Goal: Task Accomplishment & Management: Manage account settings

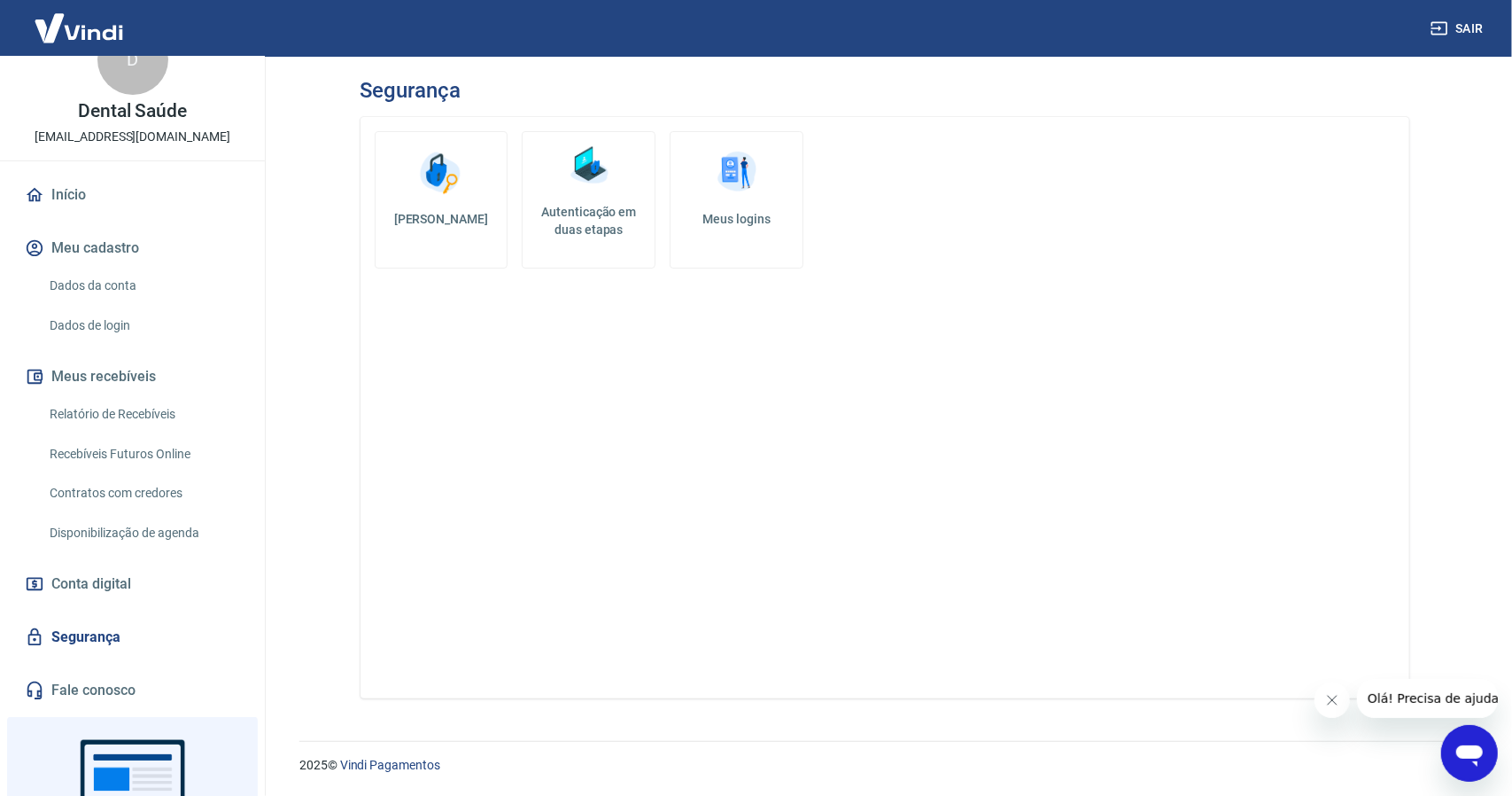
scroll to position [176, 0]
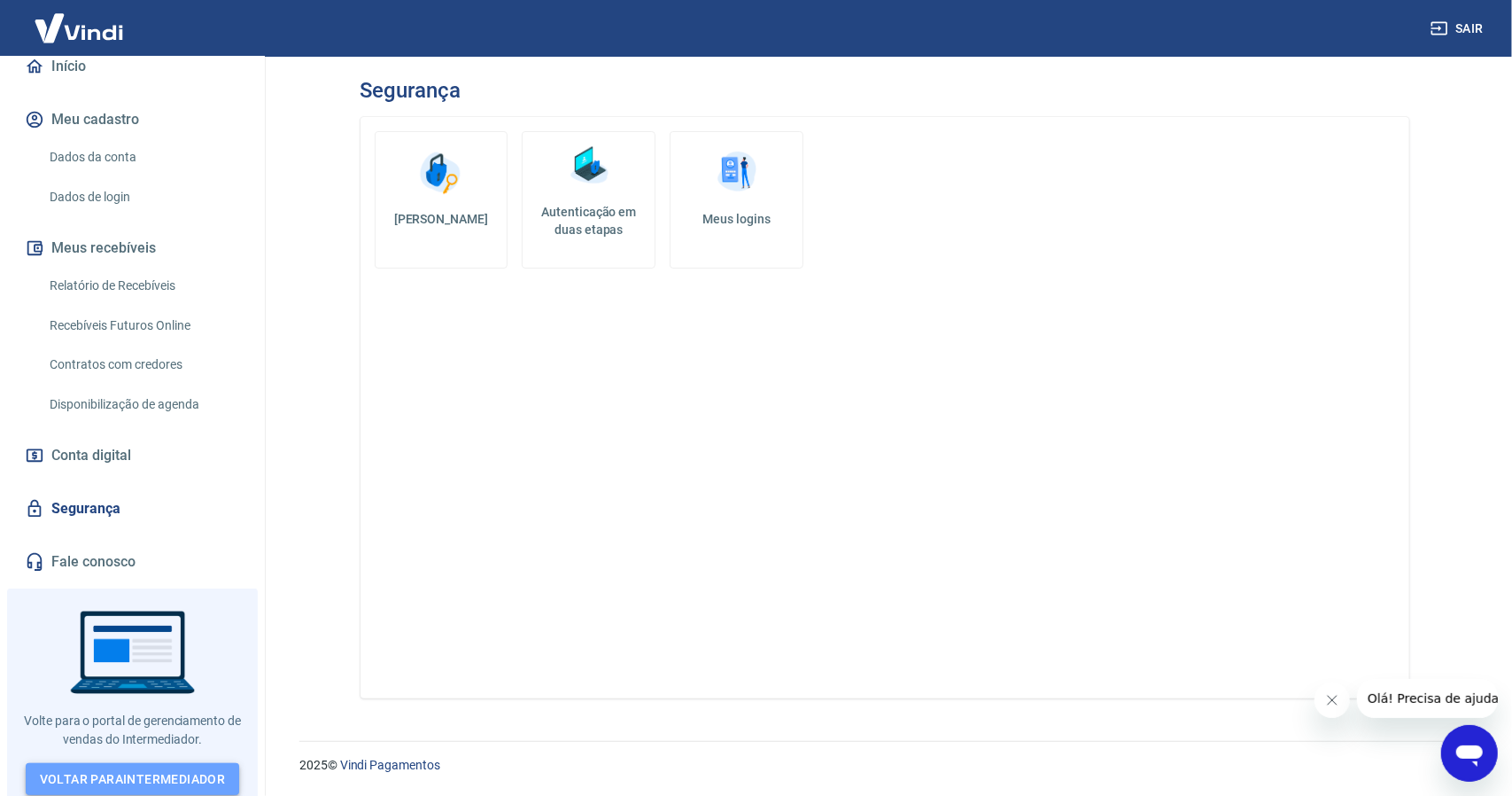
click at [105, 771] on link "Voltar para Intermediador" at bounding box center [133, 780] width 214 height 33
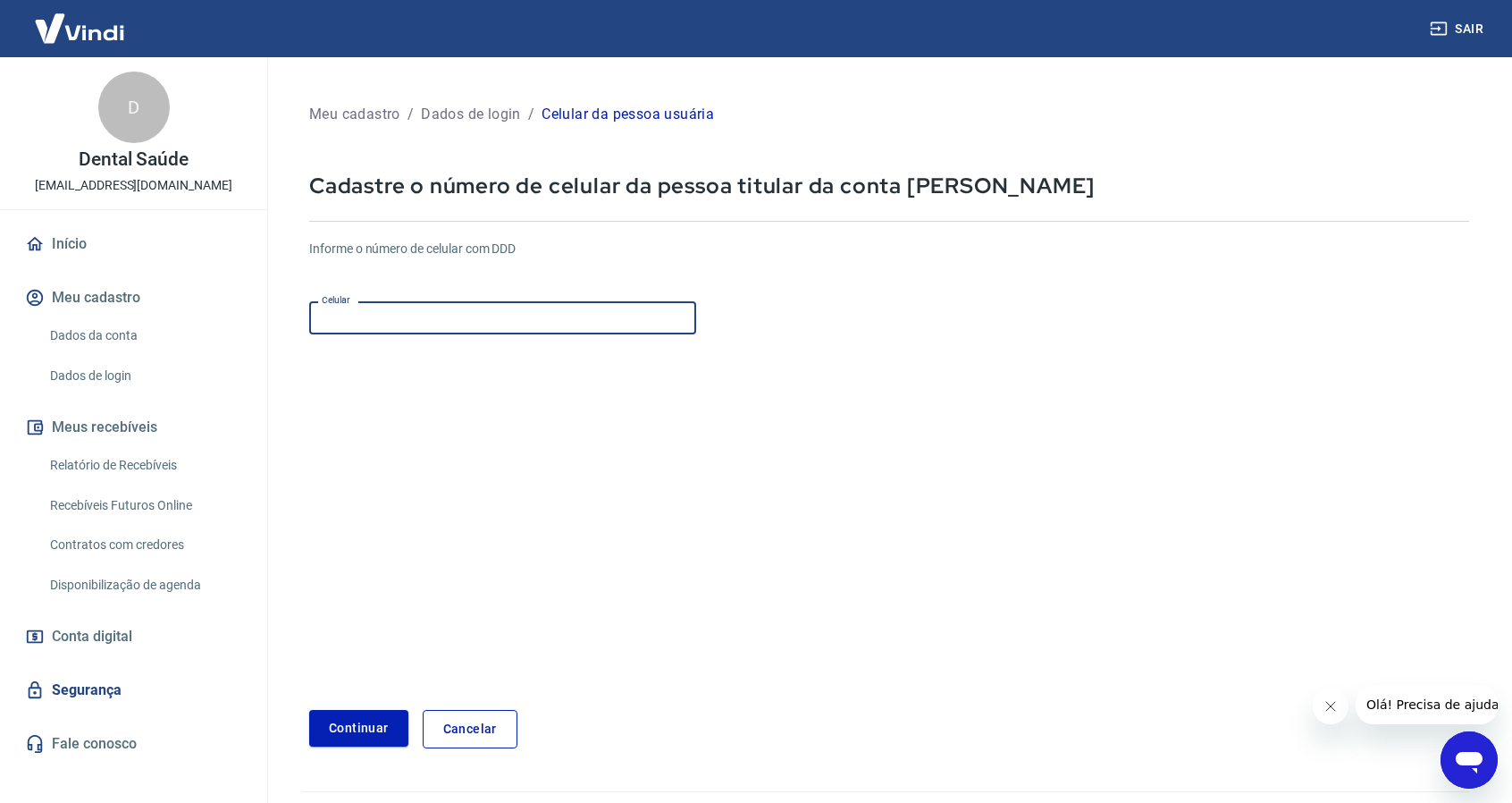
click at [411, 322] on input "Celular" at bounding box center [503, 317] width 387 height 33
click at [350, 729] on button "Continuar" at bounding box center [359, 728] width 99 height 37
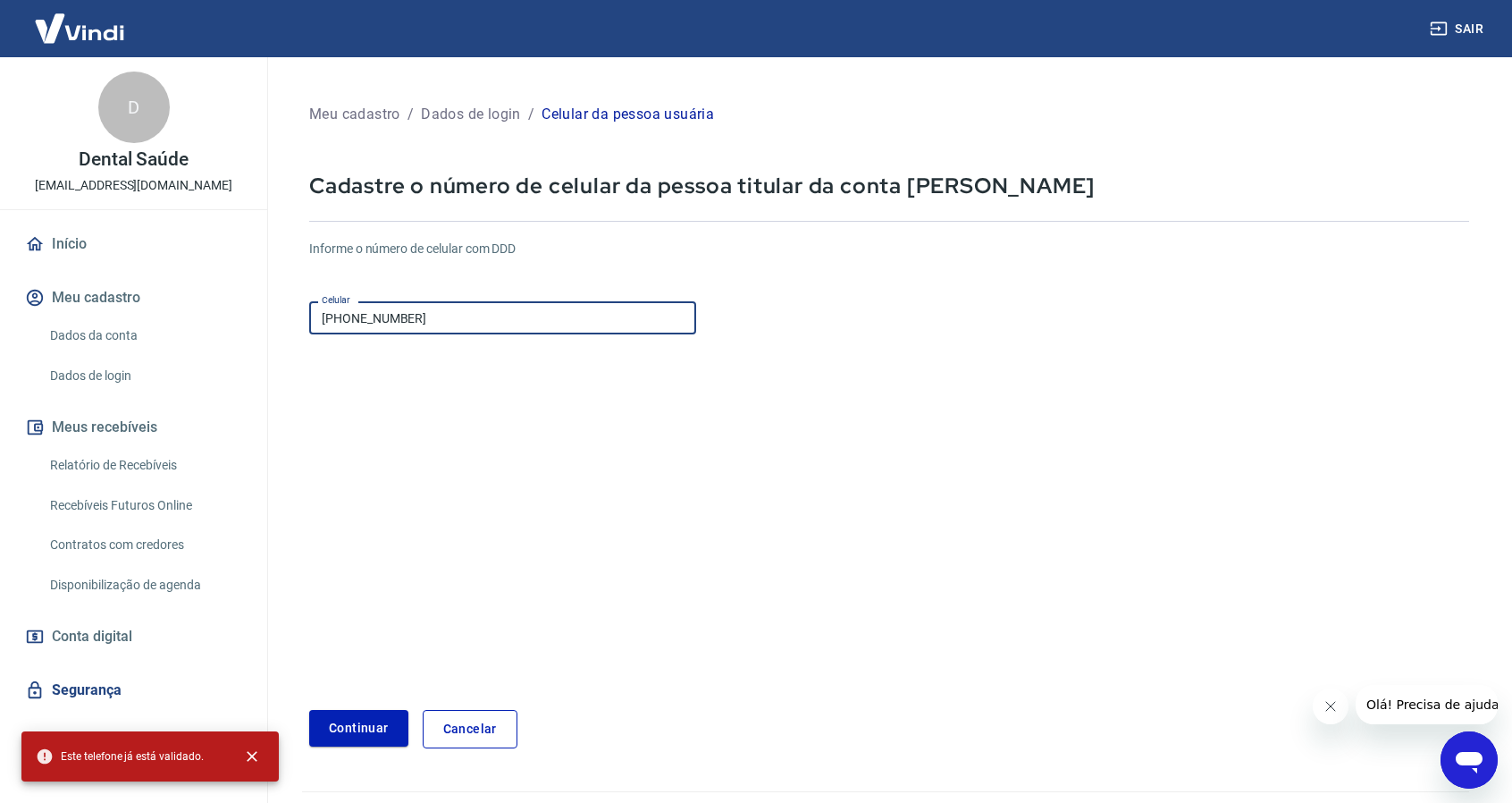
click at [457, 322] on input "[PHONE_NUMBER]" at bounding box center [503, 317] width 387 height 33
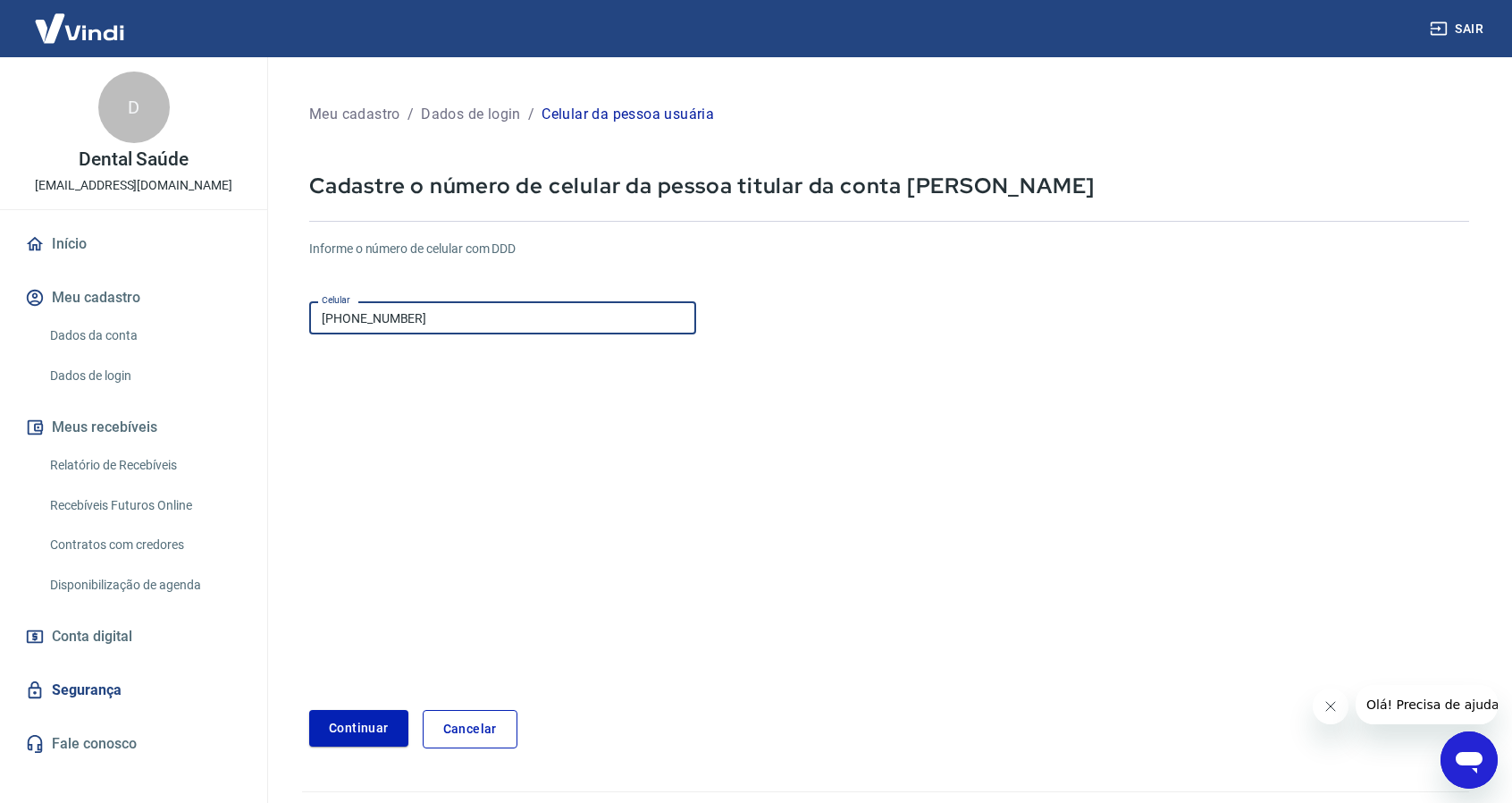
click at [366, 317] on input "[PHONE_NUMBER]" at bounding box center [503, 317] width 387 height 33
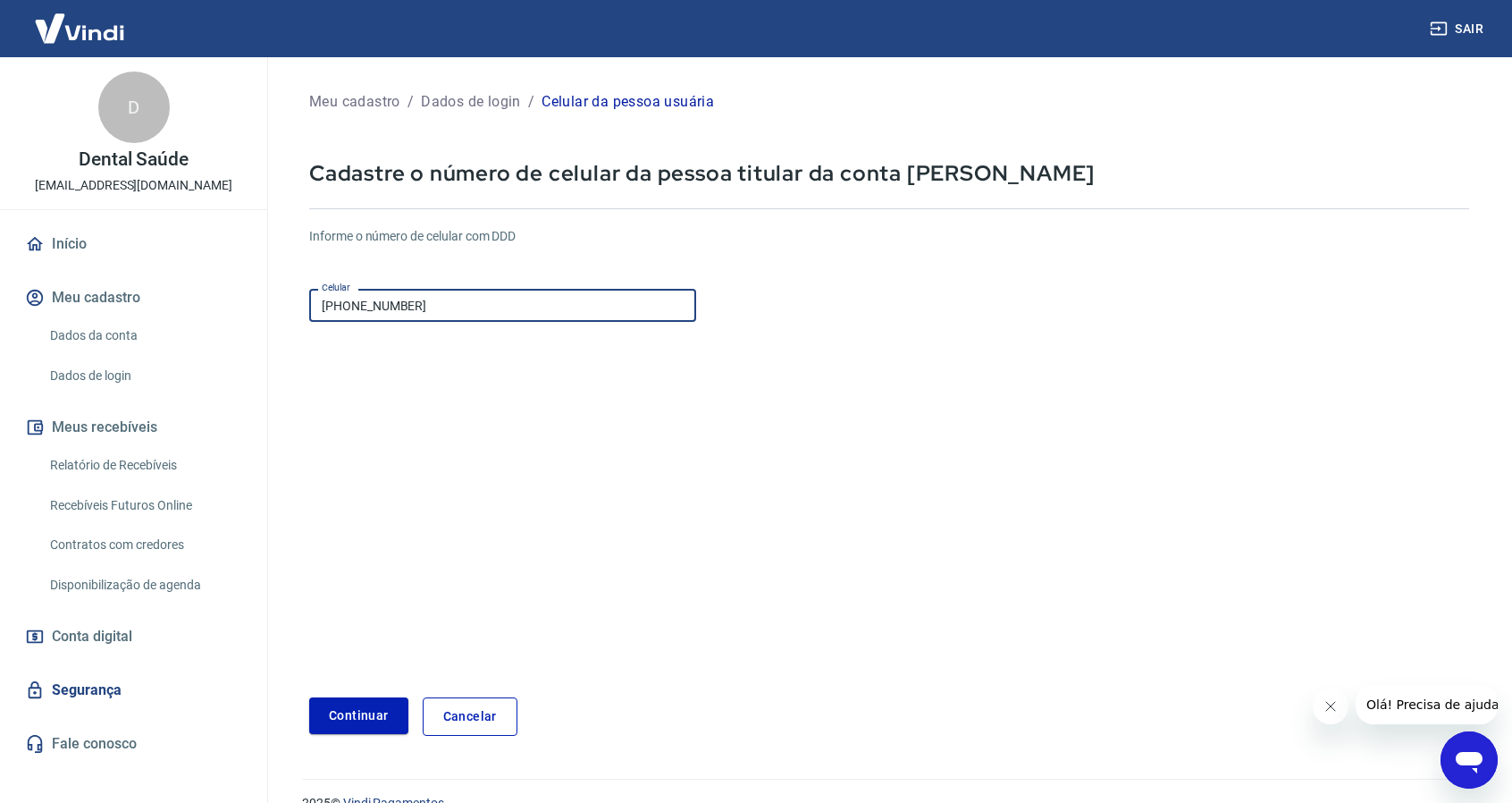
scroll to position [43, 0]
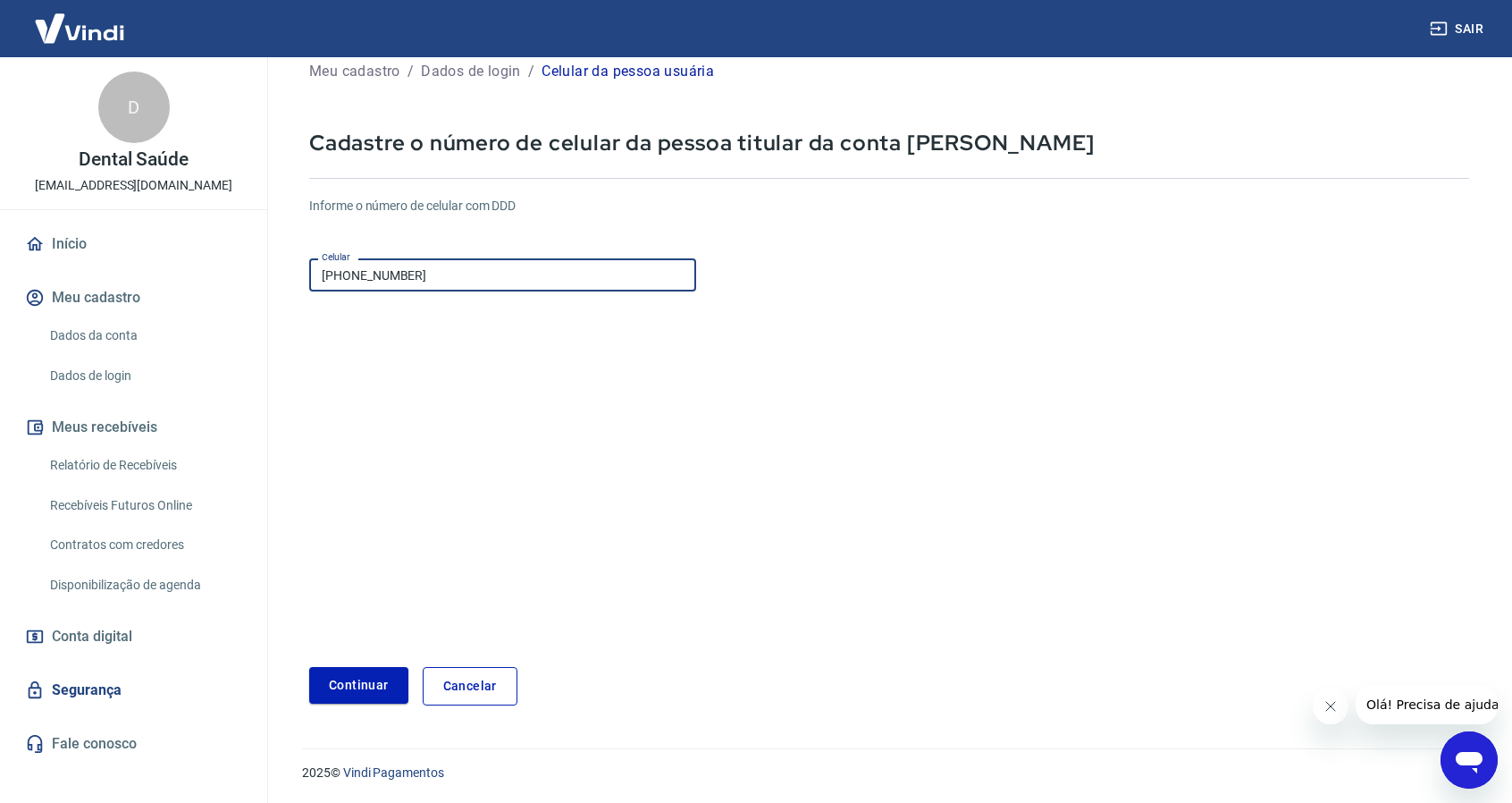
type input "[PHONE_NUMBER]"
click at [110, 684] on link "Segurança" at bounding box center [133, 690] width 225 height 39
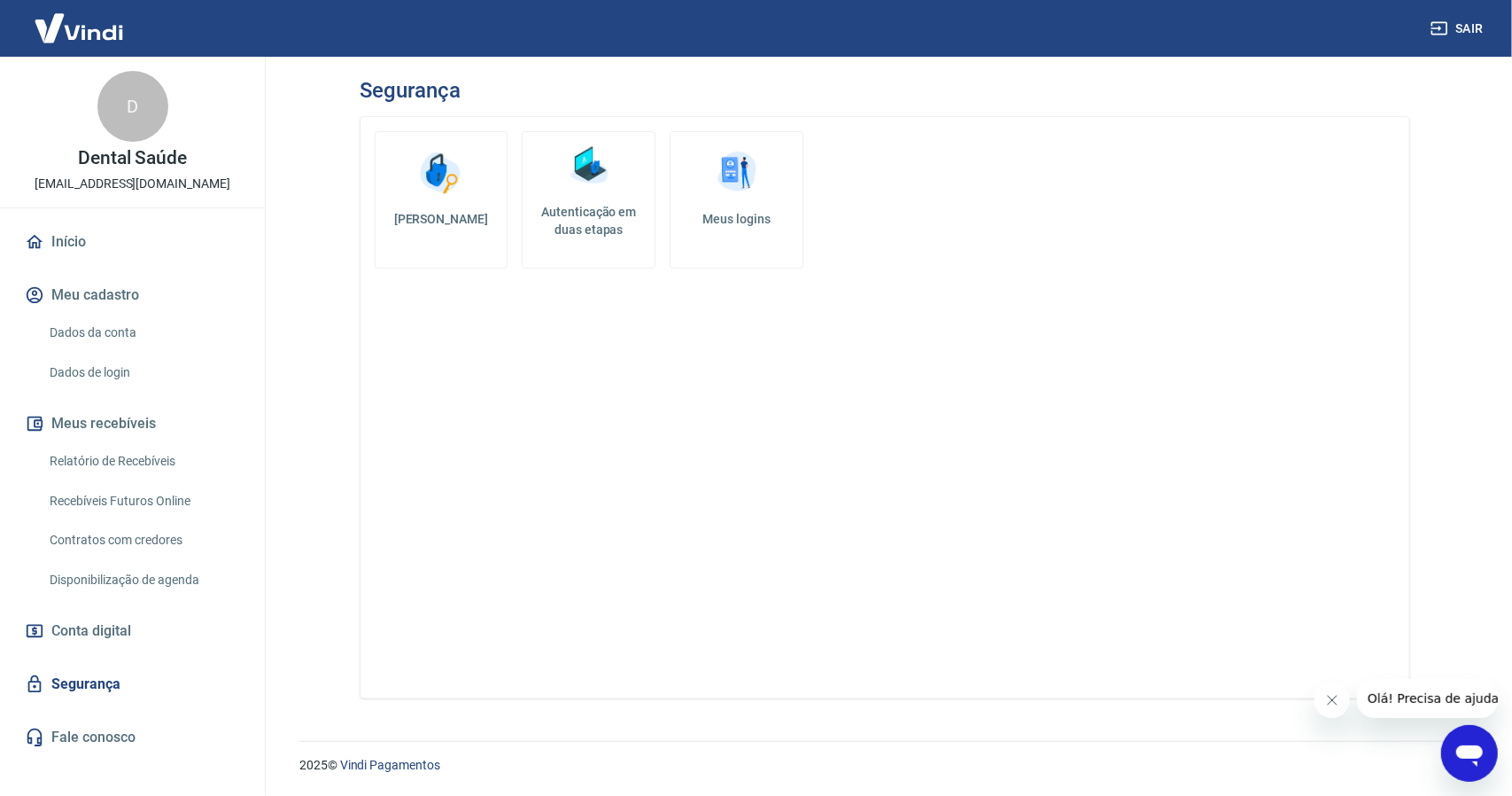
click at [589, 201] on link "Autenticação em duas etapas" at bounding box center [588, 200] width 134 height 137
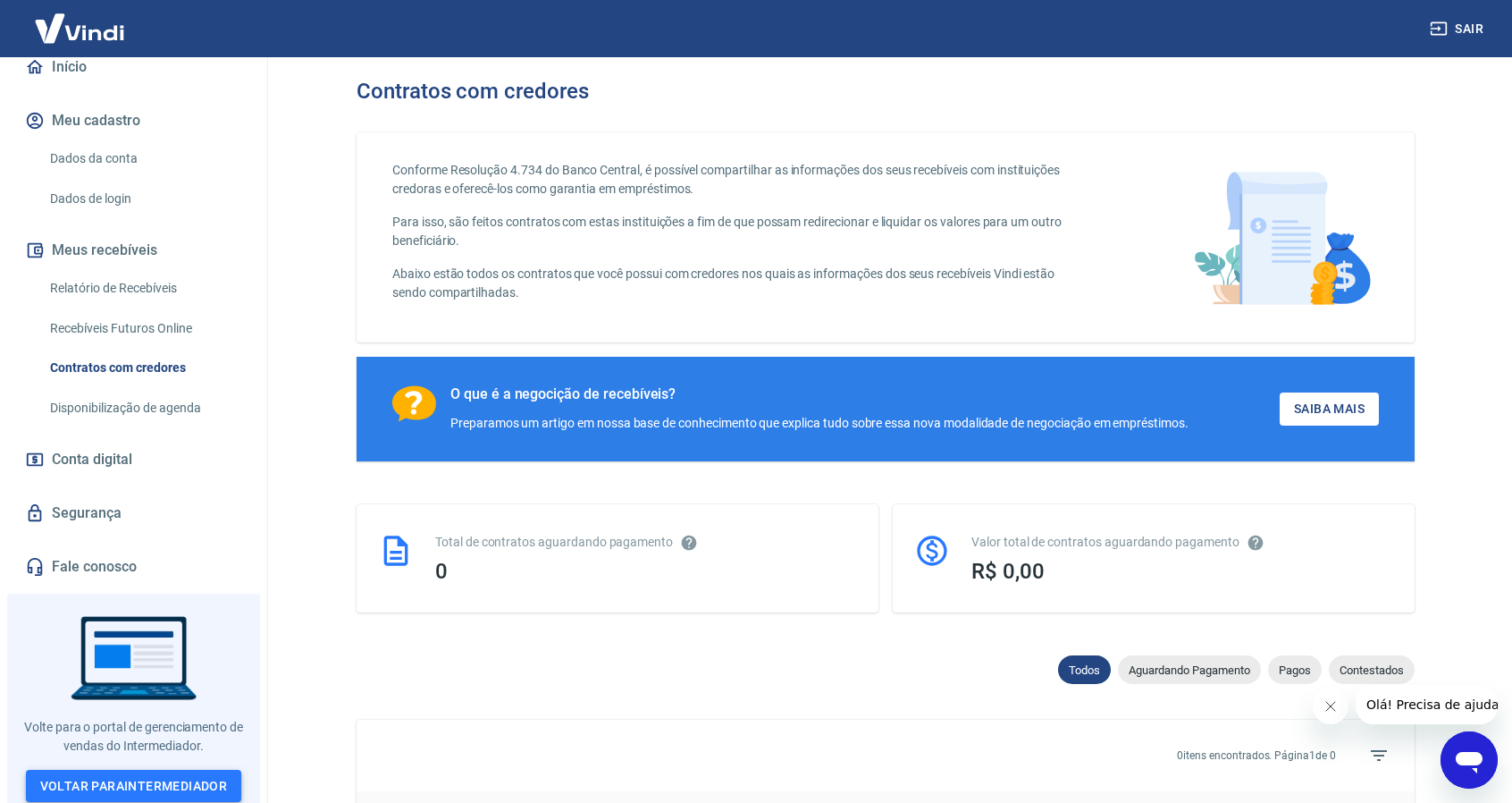
click at [126, 783] on link "Voltar para Intermediador" at bounding box center [134, 786] width 216 height 33
